Goal: Task Accomplishment & Management: Manage account settings

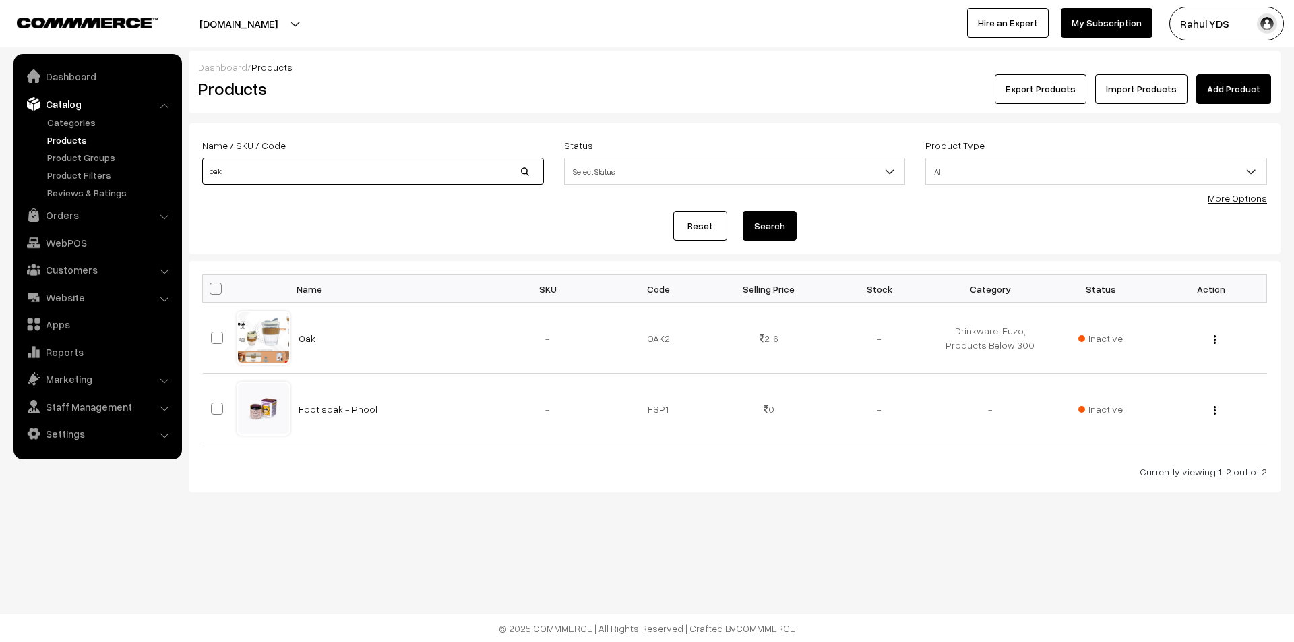
click at [246, 179] on input "oak" at bounding box center [373, 171] width 342 height 27
type input "o"
type input "alfread"
click at [743, 211] on button "Search" at bounding box center [770, 226] width 54 height 30
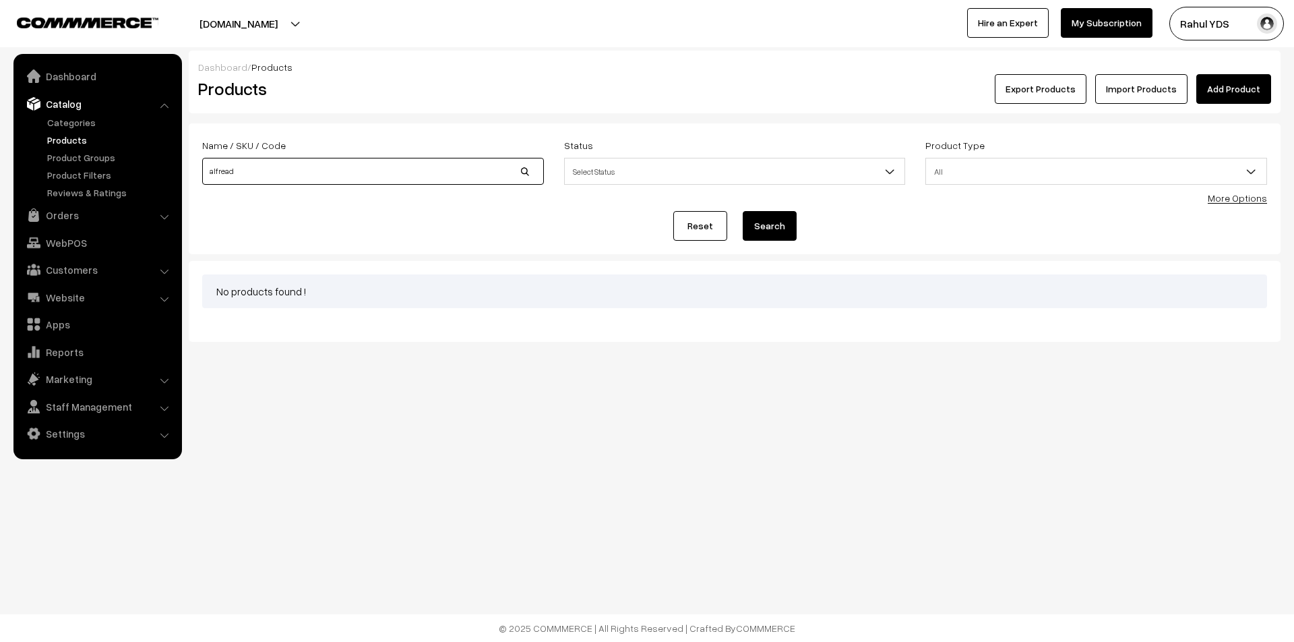
click at [245, 175] on input "alfread" at bounding box center [373, 171] width 342 height 27
type input "[PERSON_NAME]"
click at [743, 211] on button "Search" at bounding box center [770, 226] width 54 height 30
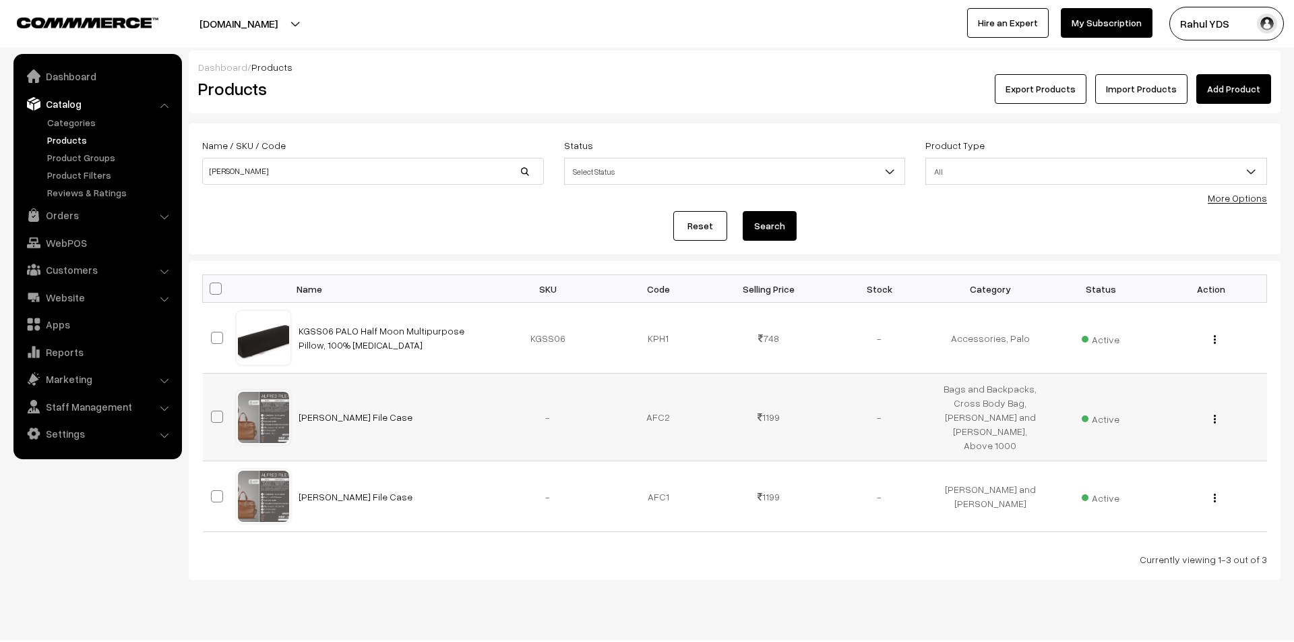
click at [1116, 412] on span "Active" at bounding box center [1101, 417] width 38 height 18
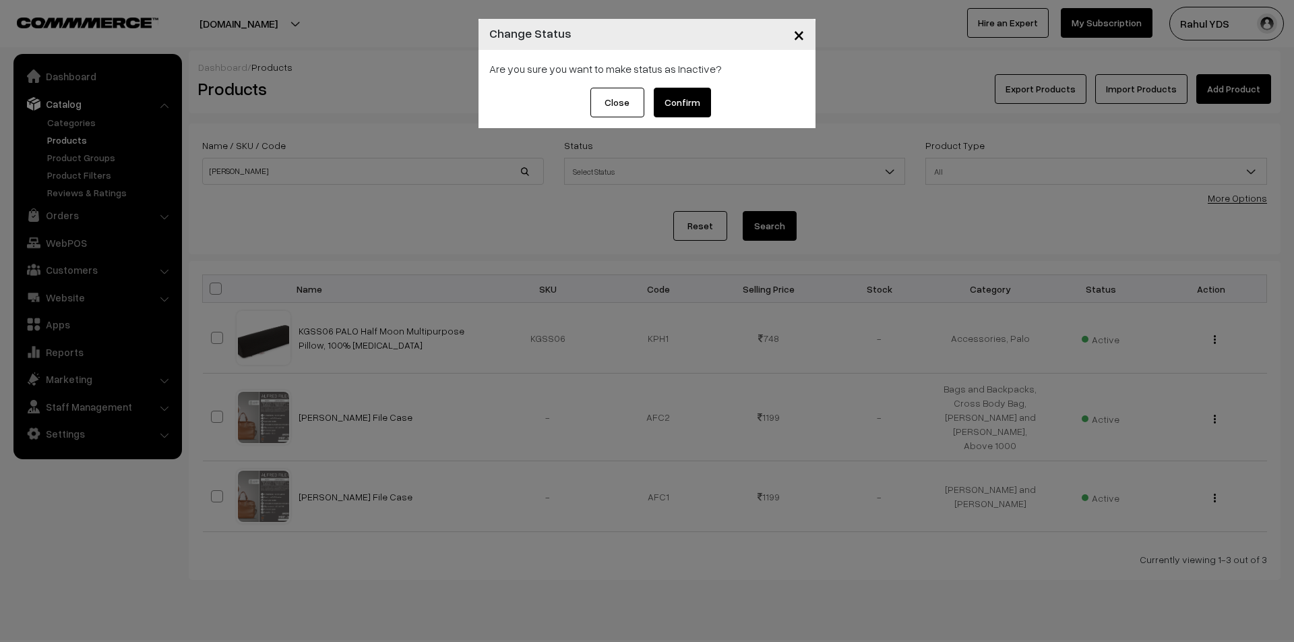
click at [685, 104] on button "Confirm" at bounding box center [682, 103] width 57 height 30
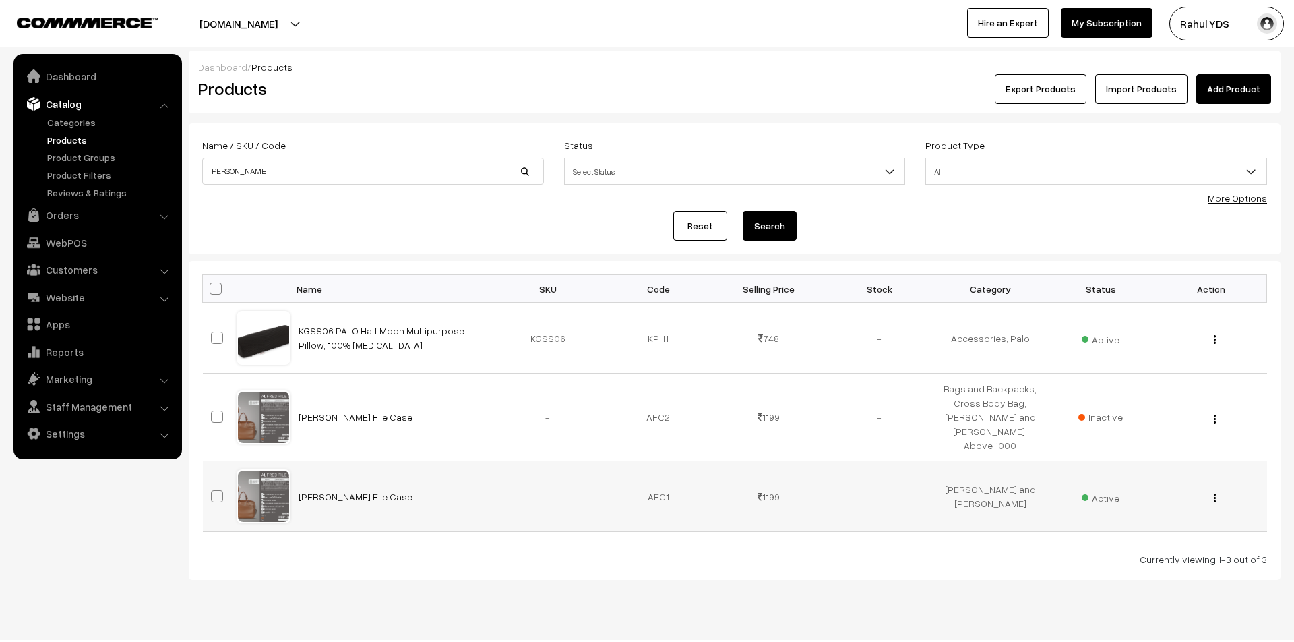
click at [1107, 487] on span "Active" at bounding box center [1101, 496] width 38 height 18
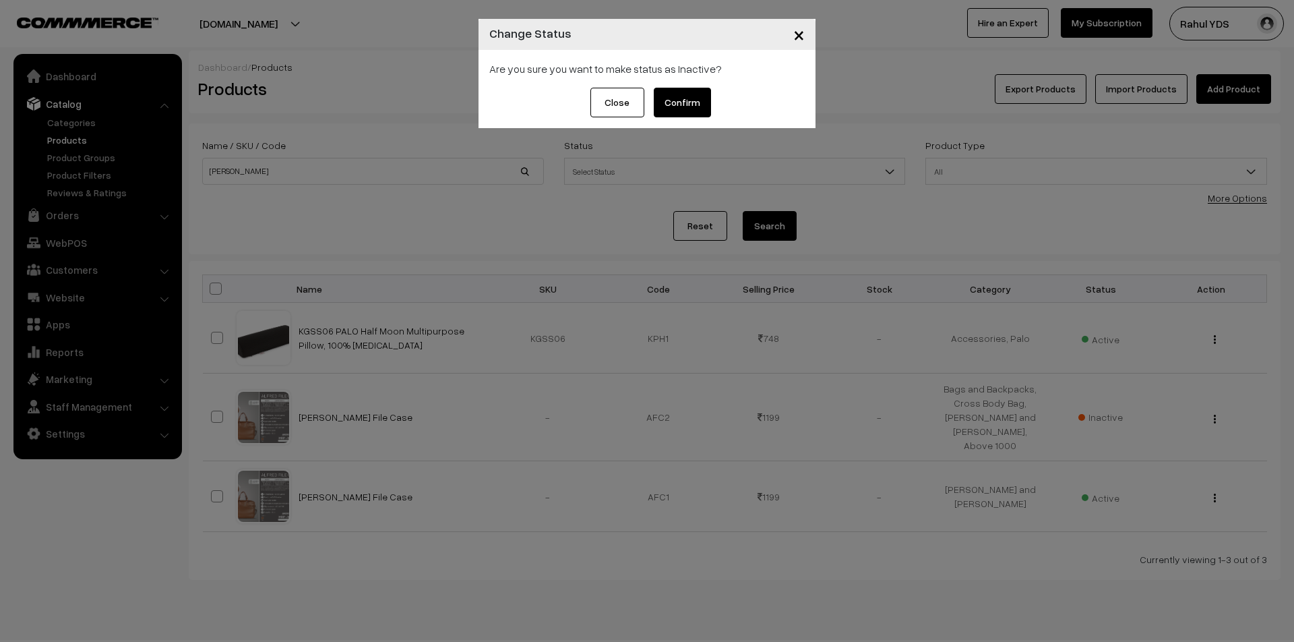
click at [688, 101] on button "Confirm" at bounding box center [682, 103] width 57 height 30
